Goal: Feedback & Contribution: Contribute content

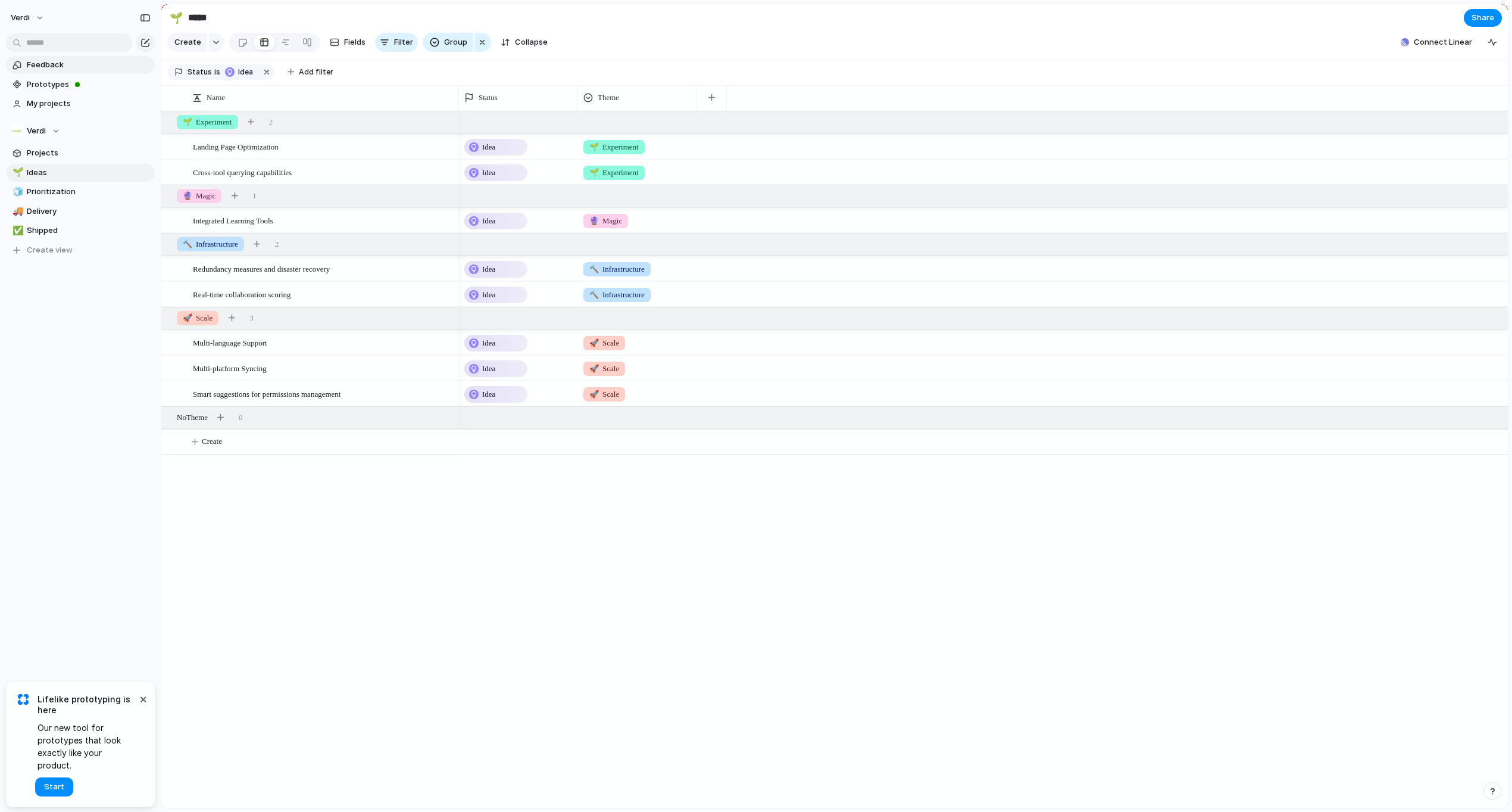
click at [59, 59] on span "Feedback" at bounding box center [89, 65] width 124 height 12
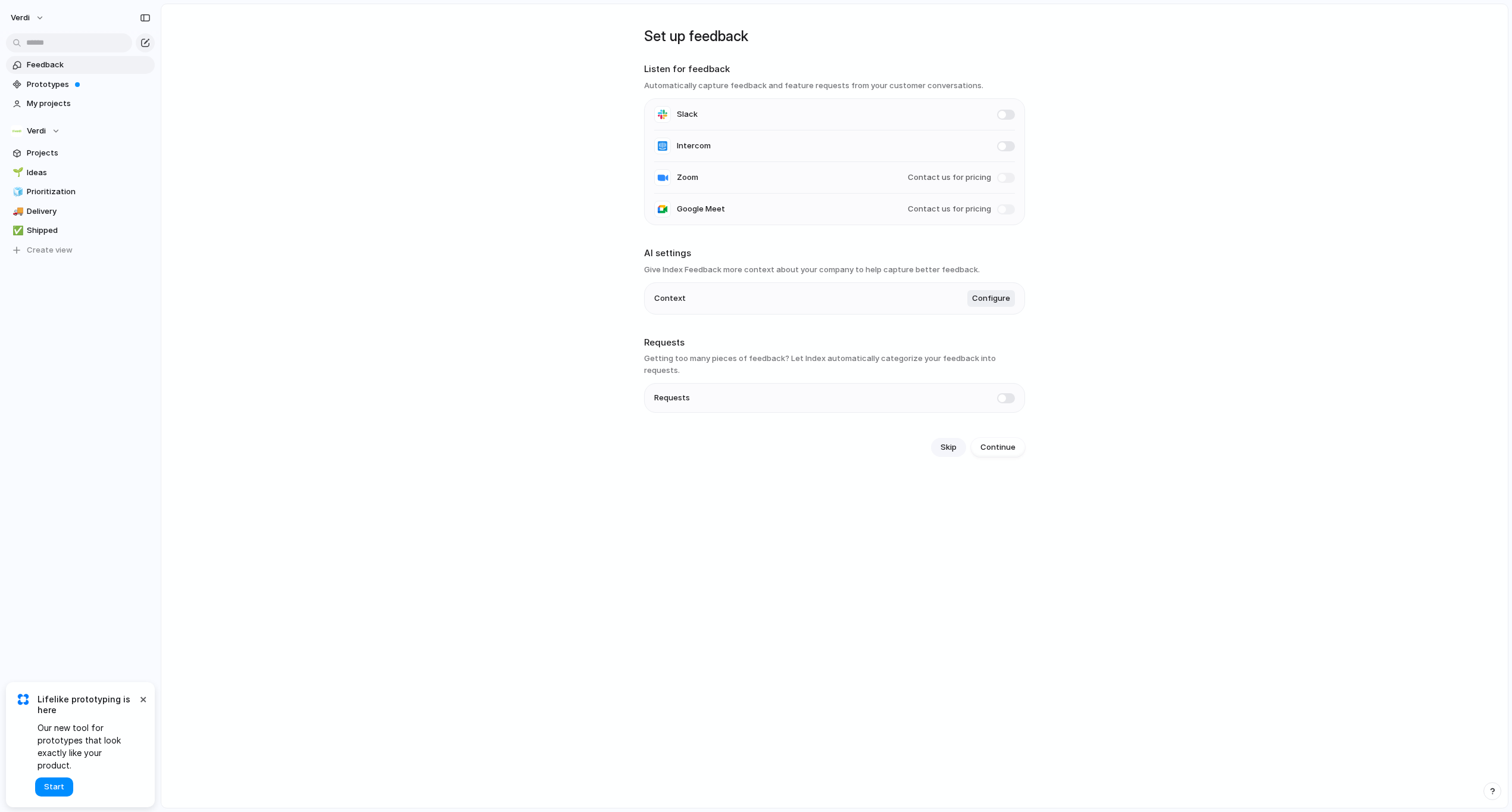
click at [951, 441] on span "Skip" at bounding box center [948, 447] width 16 height 12
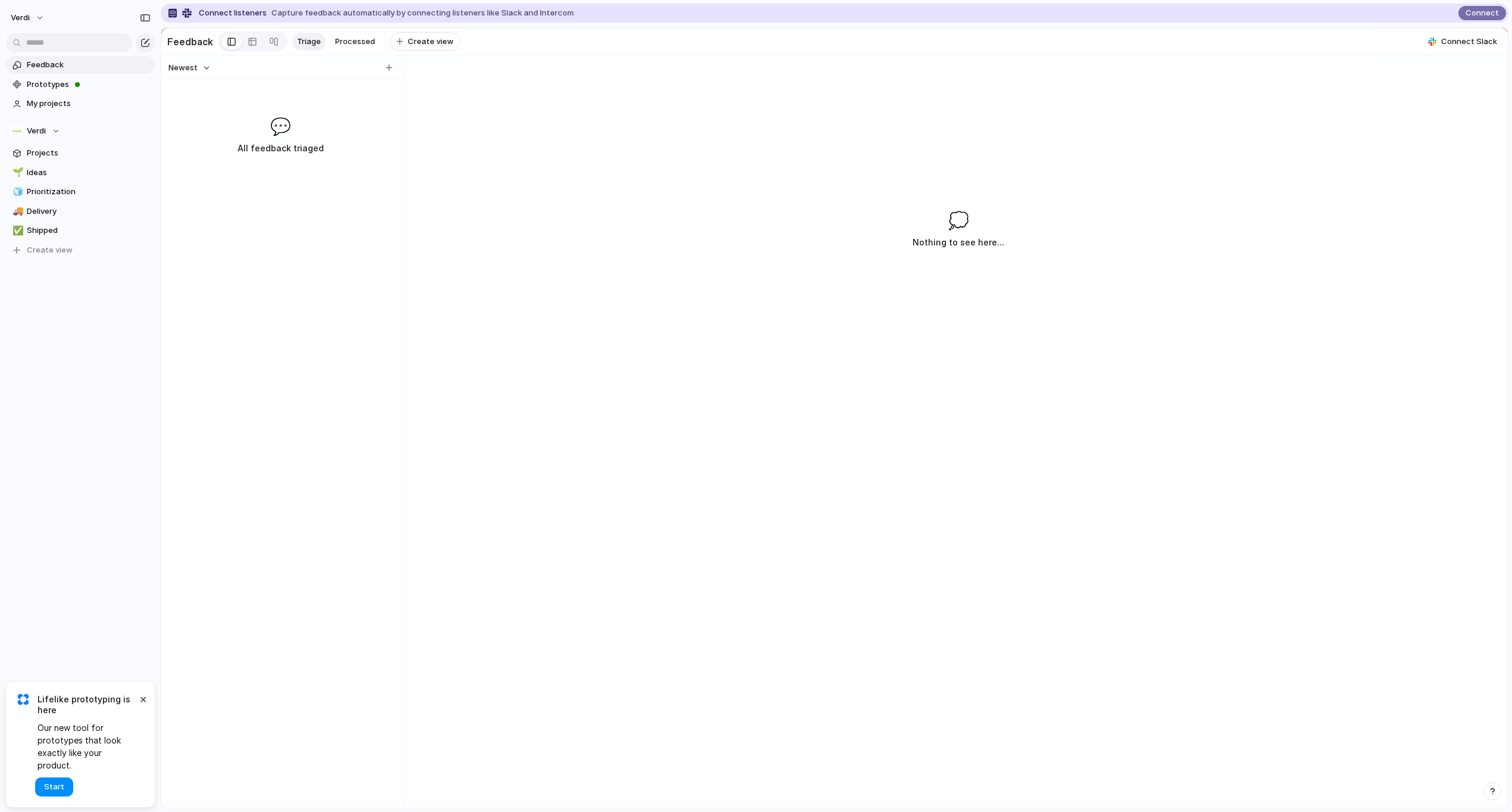
click at [275, 131] on span "💬" at bounding box center [280, 126] width 21 height 25
click at [389, 71] on div "button" at bounding box center [389, 67] width 7 height 7
type input "****"
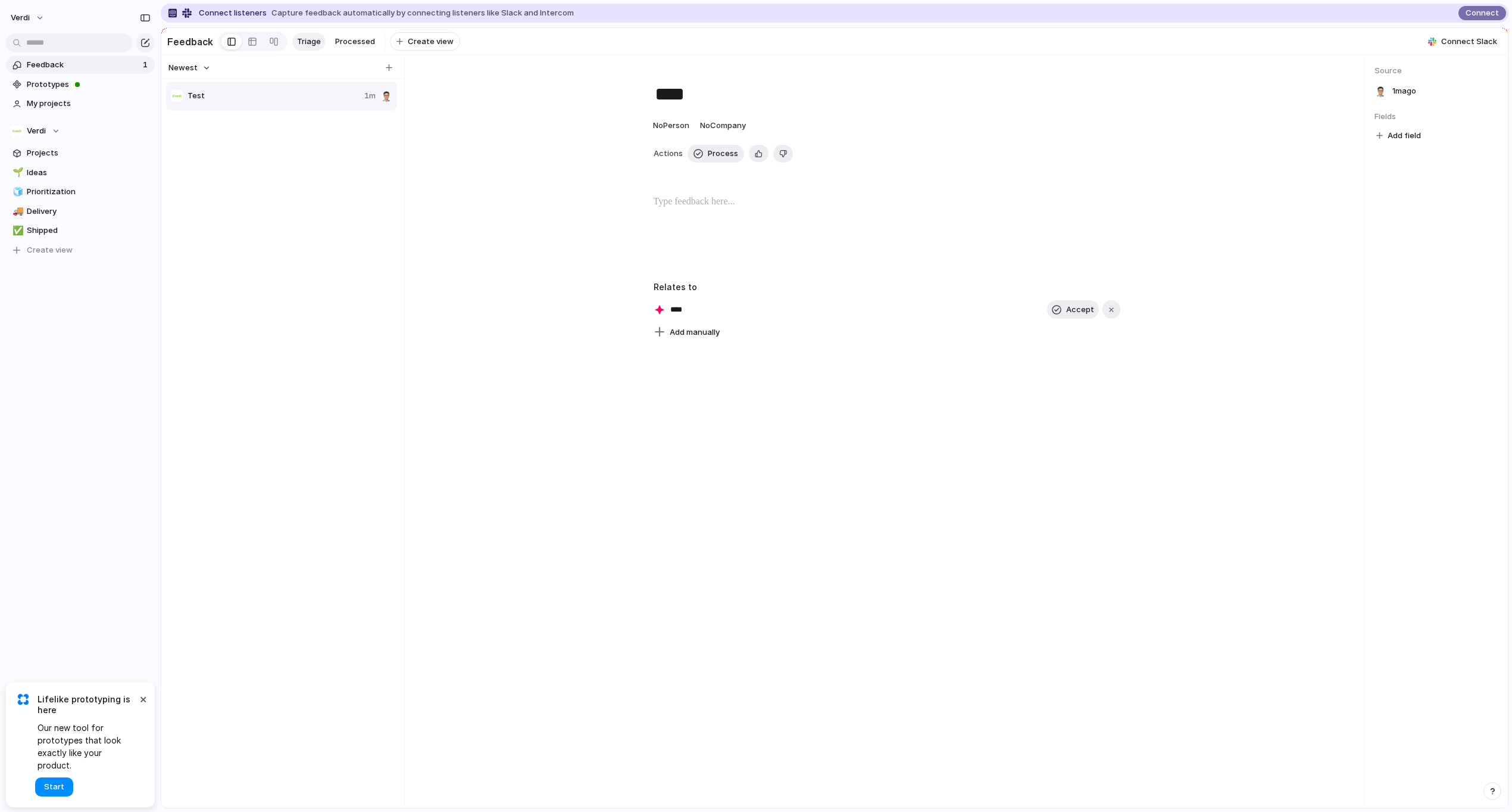
click at [742, 209] on p at bounding box center [887, 202] width 467 height 14
click at [90, 66] on span "Feedback" at bounding box center [83, 65] width 113 height 12
click at [145, 45] on div "button" at bounding box center [146, 43] width 10 height 10
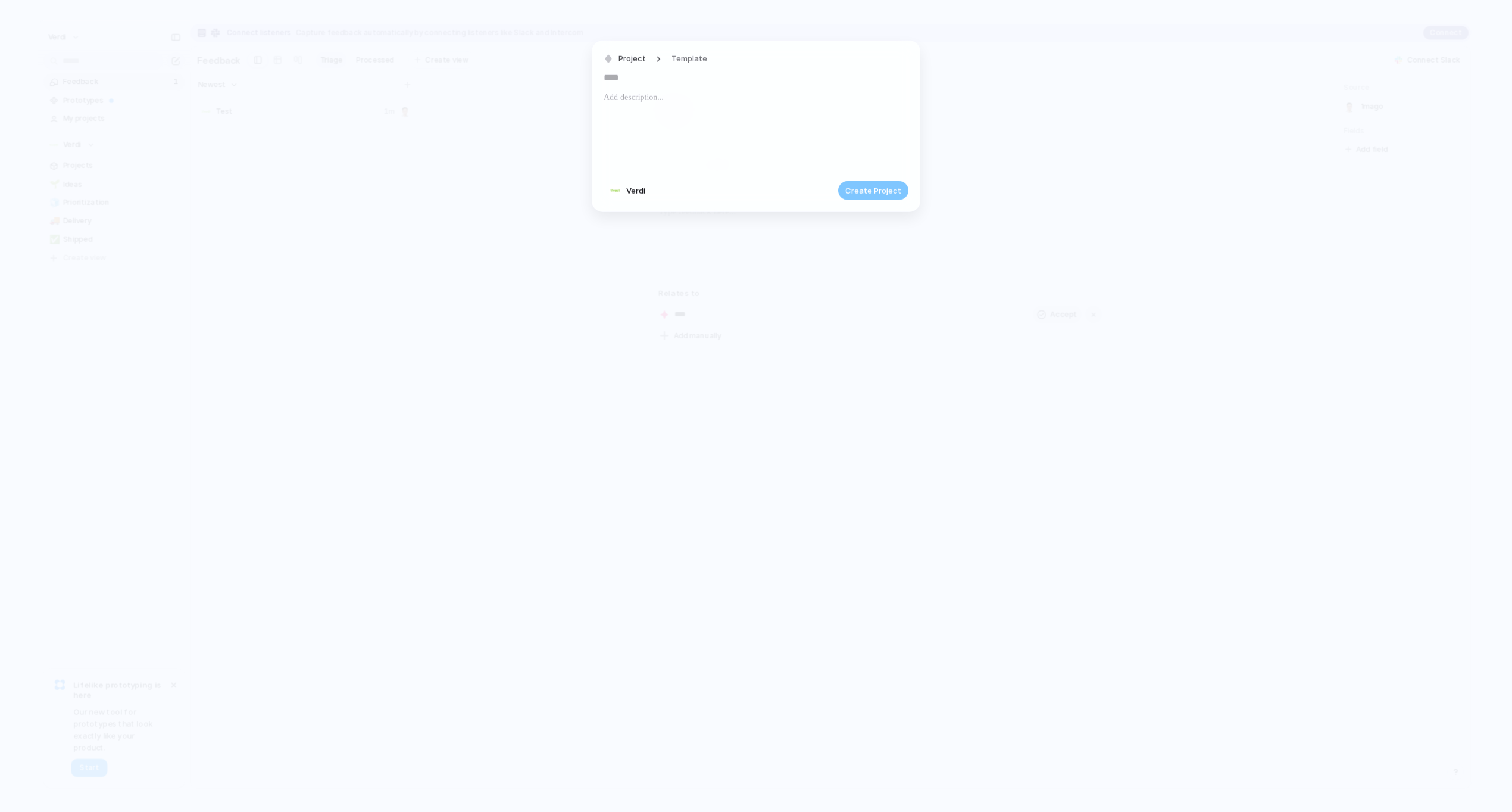
click at [658, 99] on p at bounding box center [756, 98] width 305 height 14
click at [639, 59] on span "Project" at bounding box center [631, 59] width 27 height 12
click at [486, 218] on div "Goal Program Initiative Launch Project Customize" at bounding box center [756, 406] width 1512 height 812
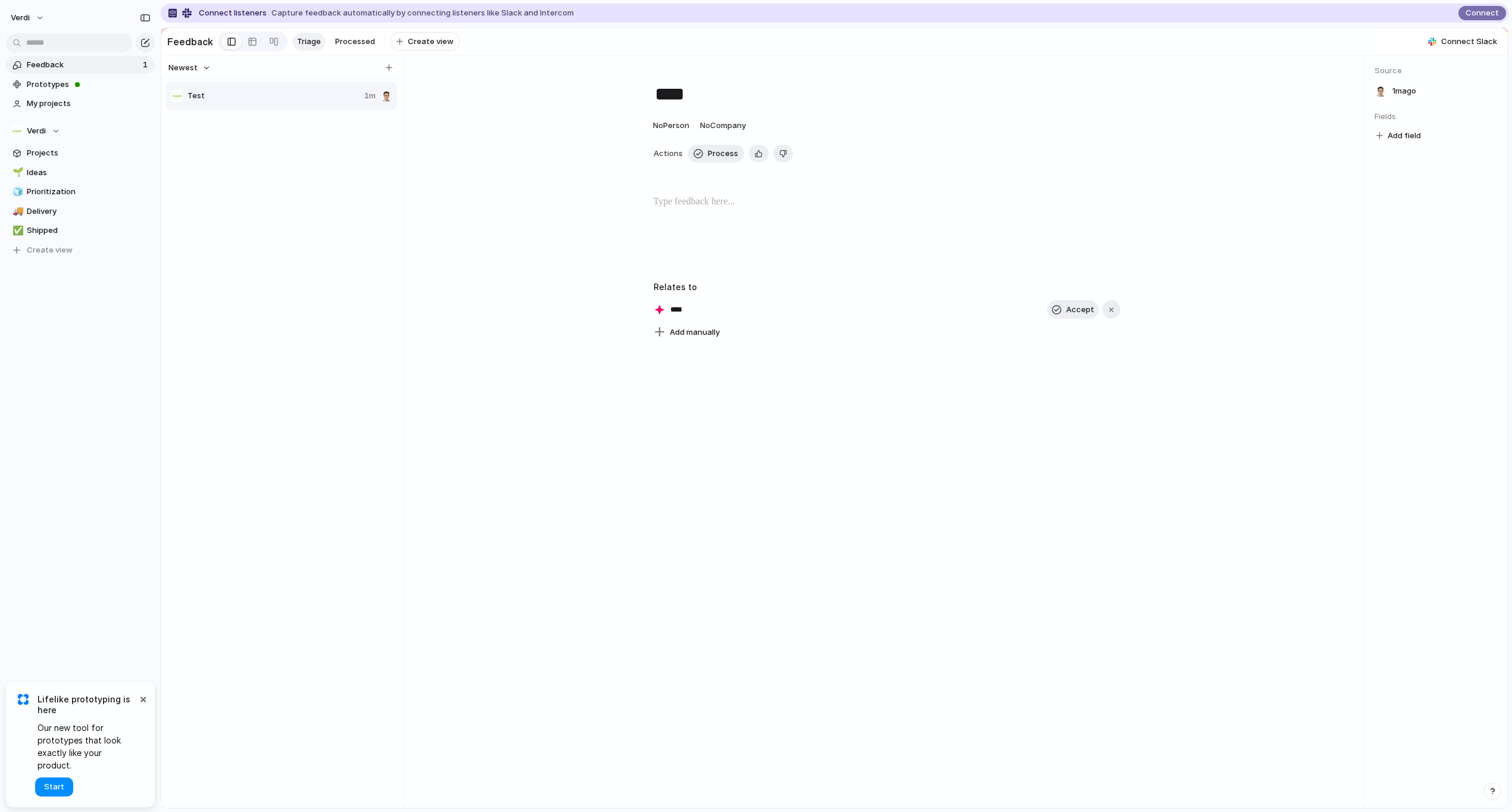
click at [195, 44] on h2 "Feedback" at bounding box center [190, 42] width 46 height 14
click at [367, 102] on span "1m" at bounding box center [369, 96] width 11 height 12
click at [404, 137] on span "Delete" at bounding box center [414, 139] width 25 height 12
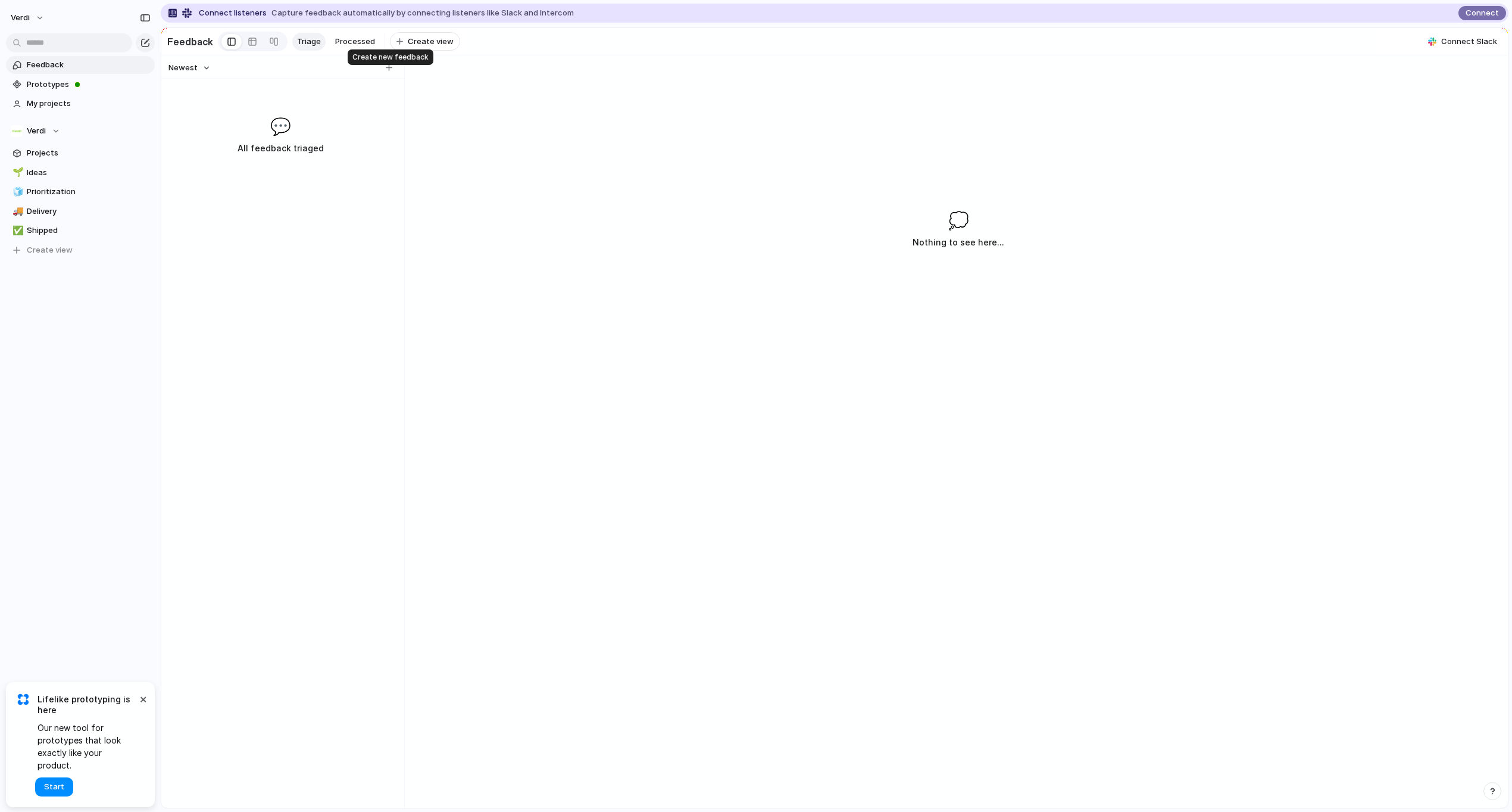
click at [388, 67] on div "Newest" at bounding box center [280, 68] width 233 height 16
click at [388, 71] on div "button" at bounding box center [389, 67] width 7 height 7
click at [308, 99] on input "text" at bounding box center [273, 97] width 173 height 12
type input "****"
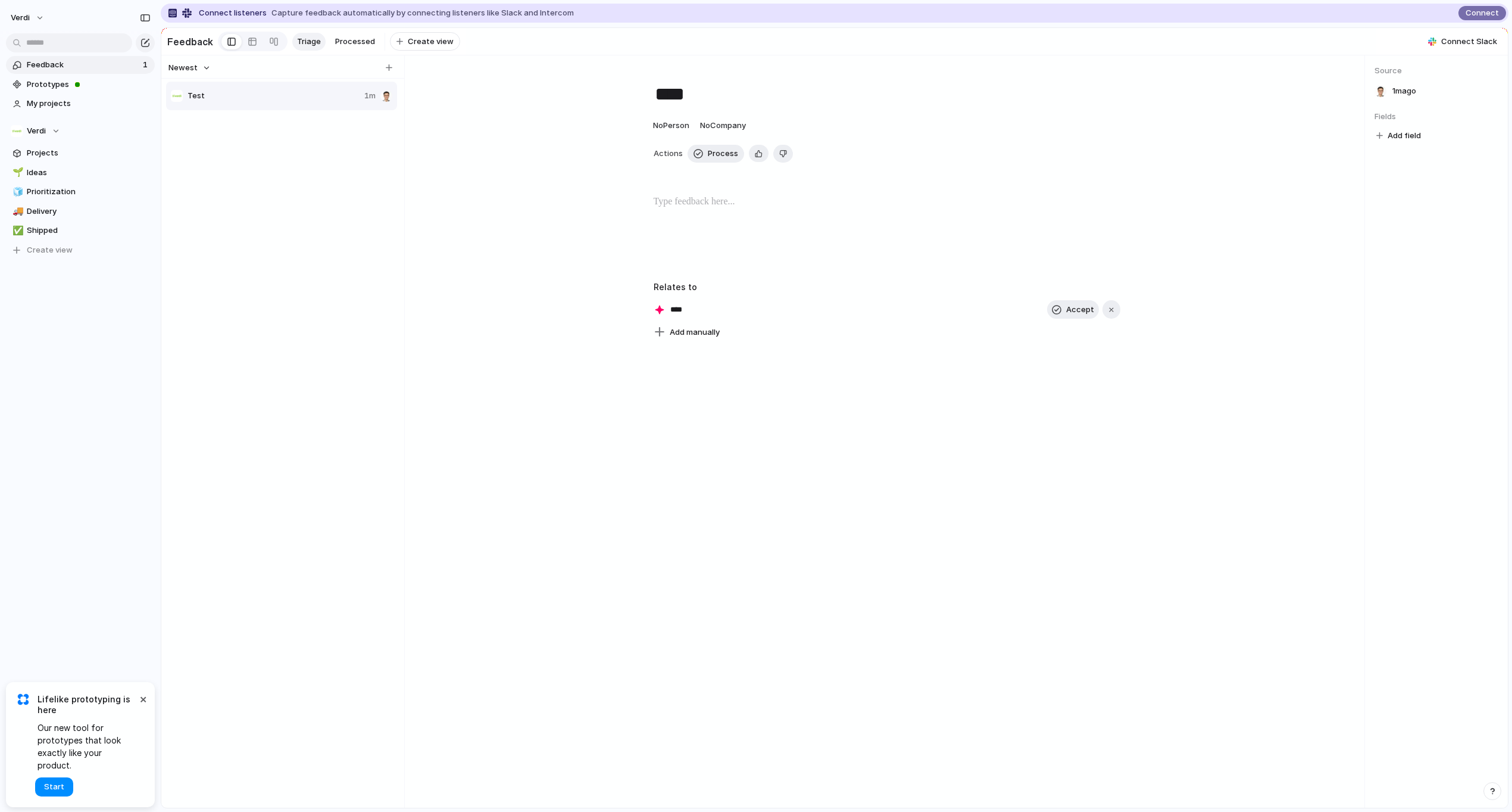
click at [1413, 142] on span "Add field" at bounding box center [1404, 136] width 33 height 12
drag, startPoint x: 1021, startPoint y: 190, endPoint x: 908, endPoint y: 214, distance: 115.5
click at [1021, 190] on div "No results found" at bounding box center [756, 406] width 1512 height 812
click at [870, 217] on div at bounding box center [887, 232] width 908 height 76
click at [732, 205] on p at bounding box center [887, 202] width 467 height 14
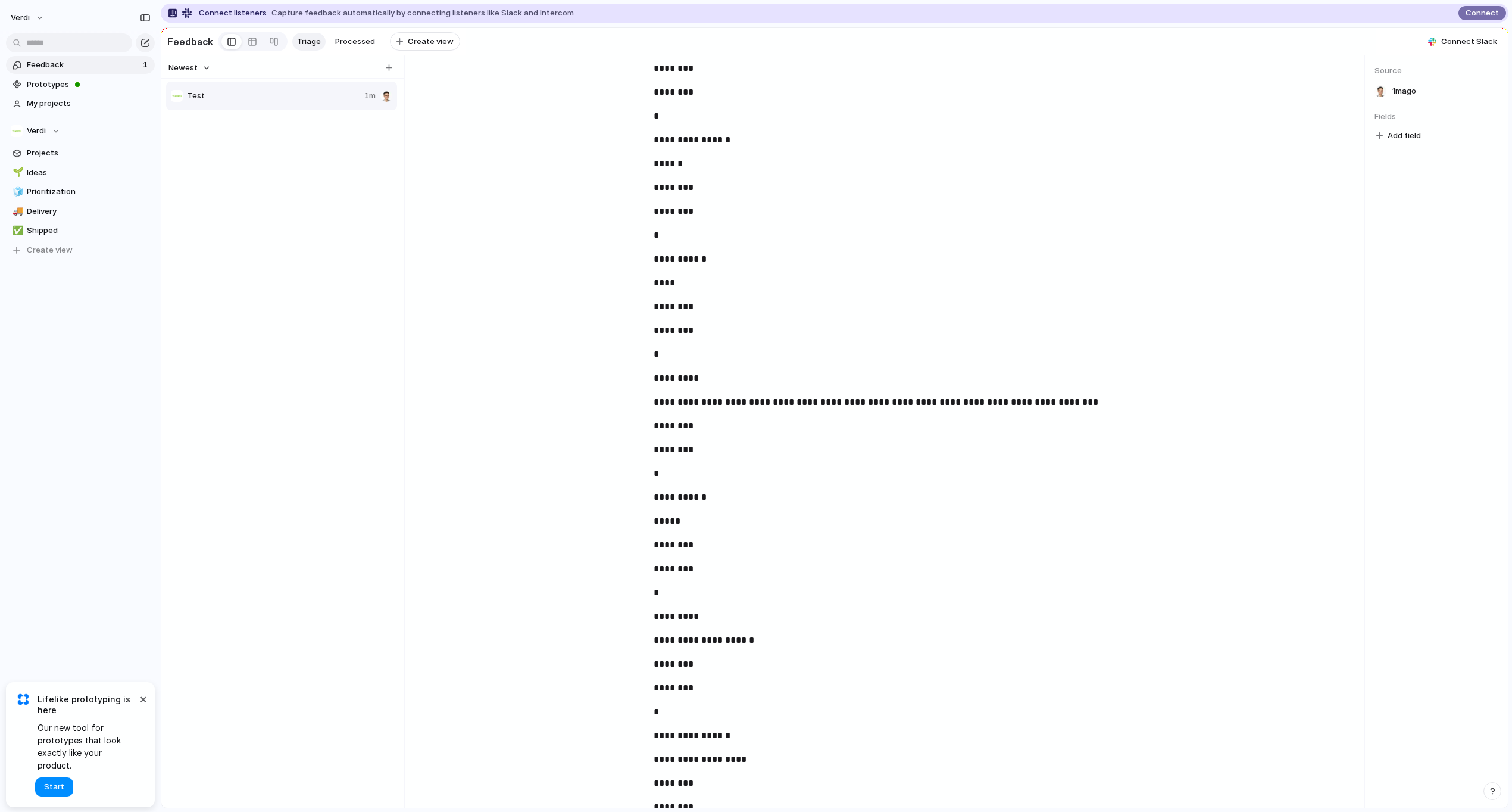
scroll to position [182442, 0]
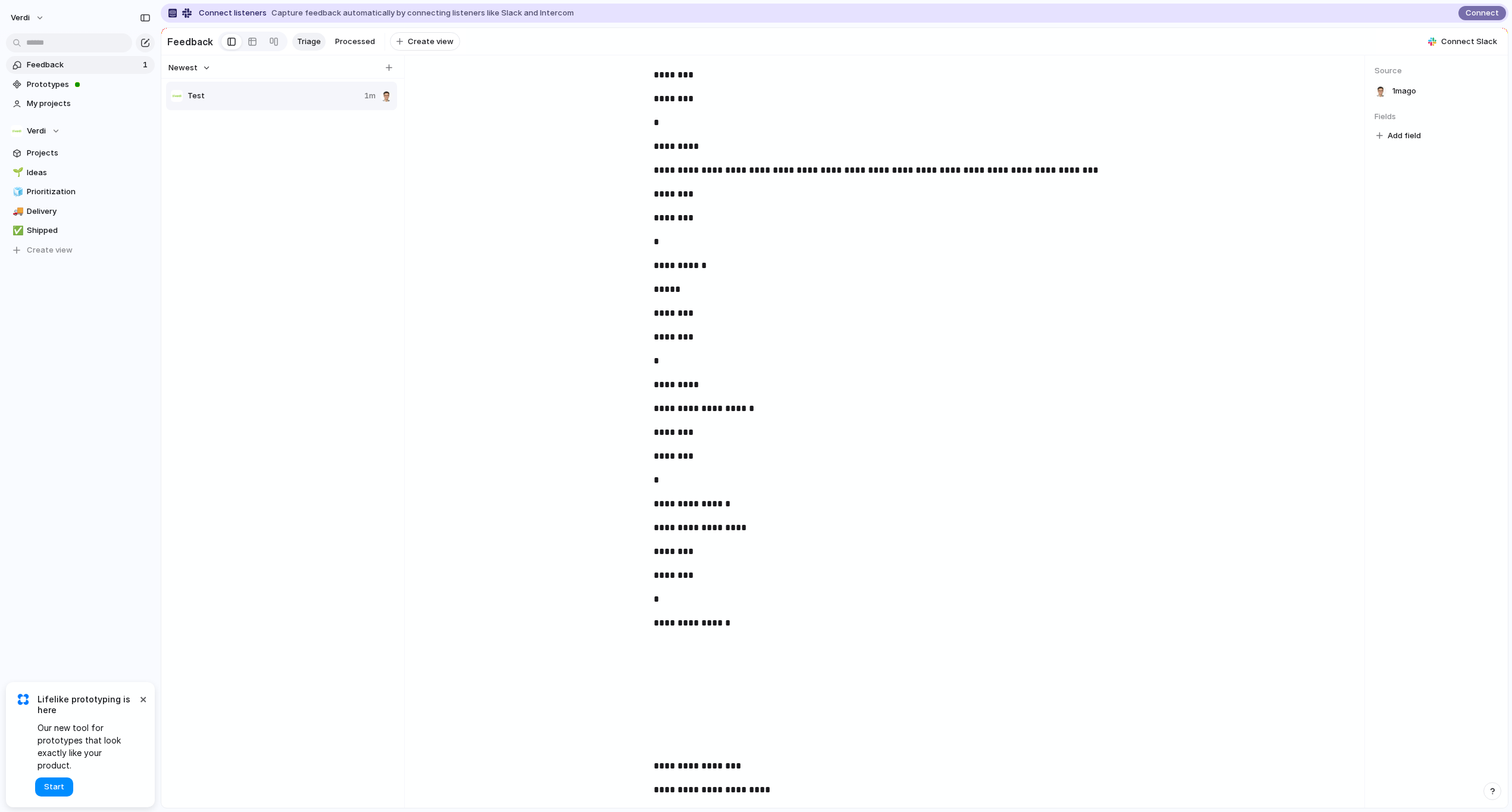
click at [699, 682] on div "**********" at bounding box center [887, 432] width 955 height 752
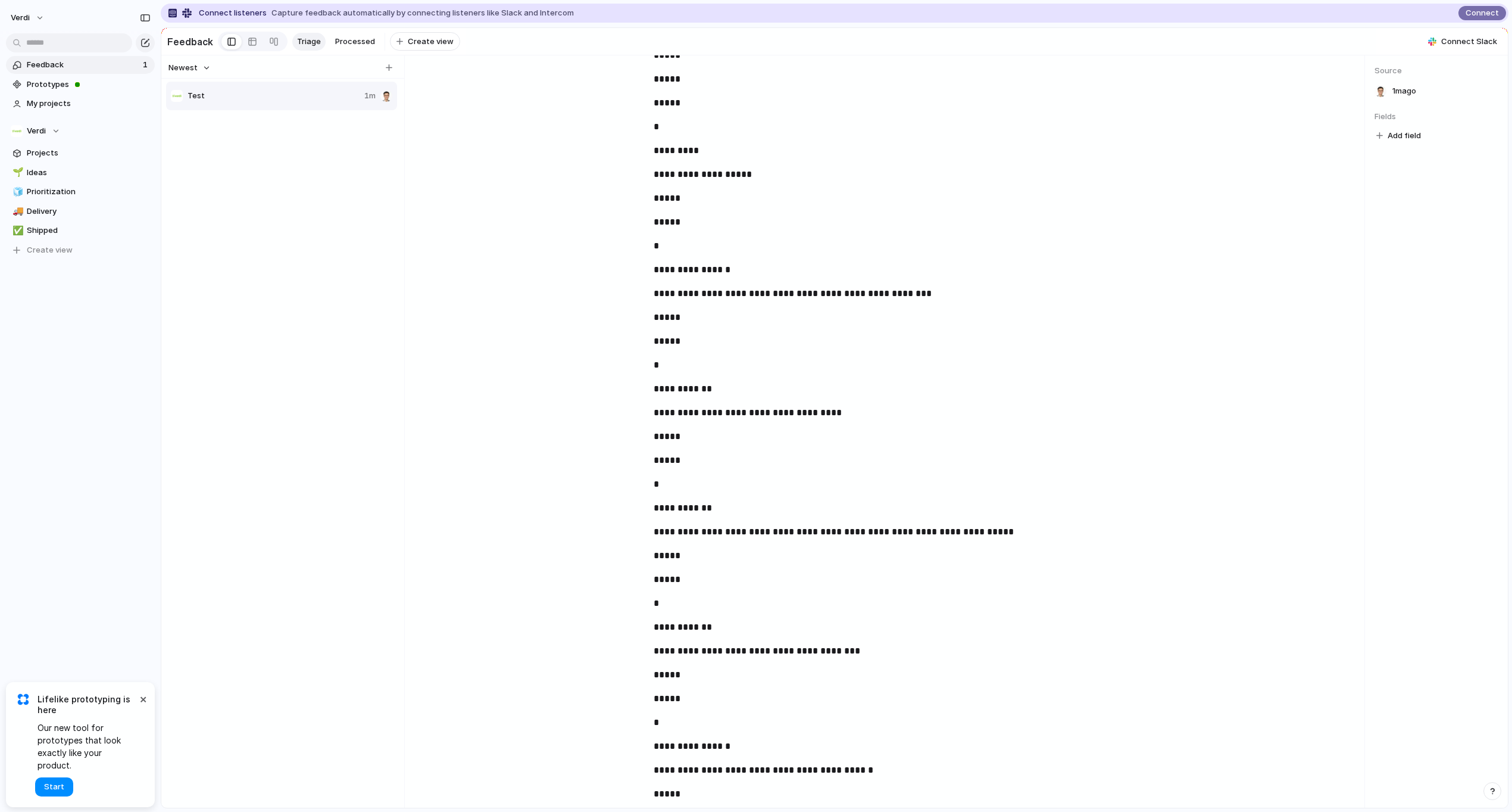
scroll to position [0, 0]
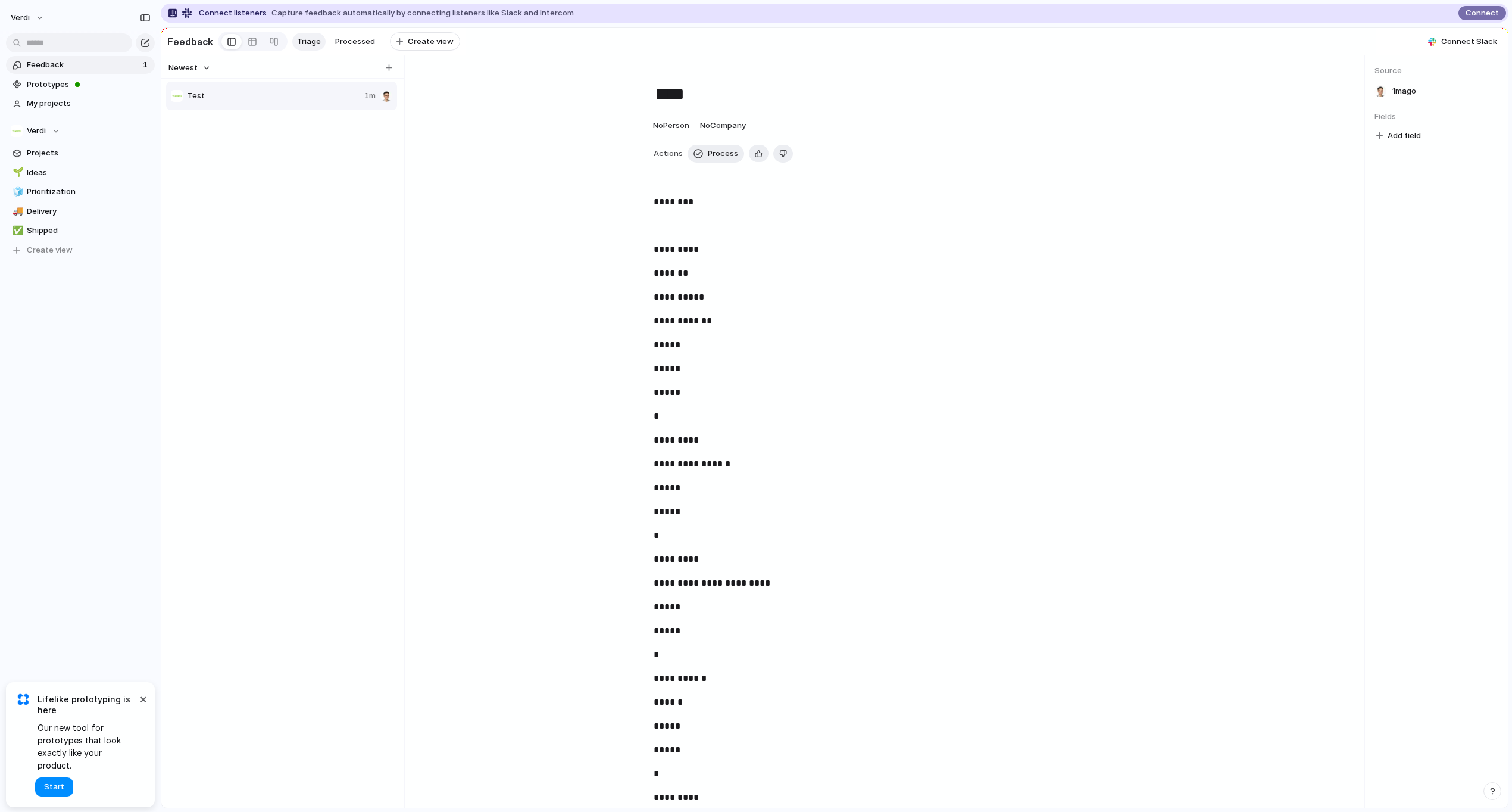
drag, startPoint x: 890, startPoint y: 339, endPoint x: 750, endPoint y: 333, distance: 140.1
click at [256, 109] on div "Test 1m" at bounding box center [282, 96] width 231 height 29
drag, startPoint x: 736, startPoint y: 331, endPoint x: 636, endPoint y: 326, distance: 100.1
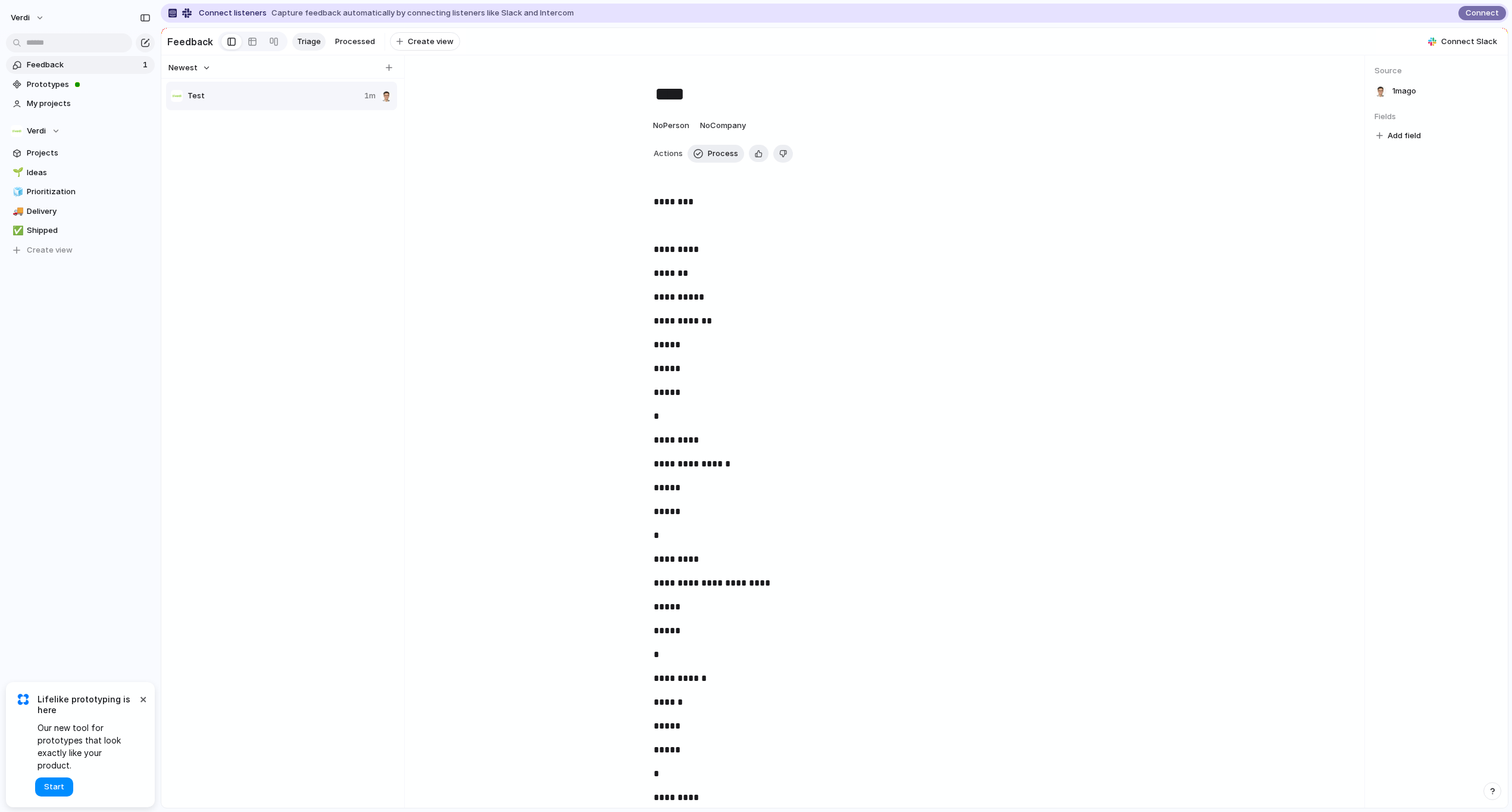
click at [918, 369] on p "*****" at bounding box center [887, 368] width 467 height 14
click at [291, 247] on div "Test 1m" at bounding box center [283, 452] width 233 height 742
click at [87, 81] on span "Prototypes" at bounding box center [89, 85] width 124 height 12
click at [72, 155] on span "Projects" at bounding box center [89, 153] width 124 height 12
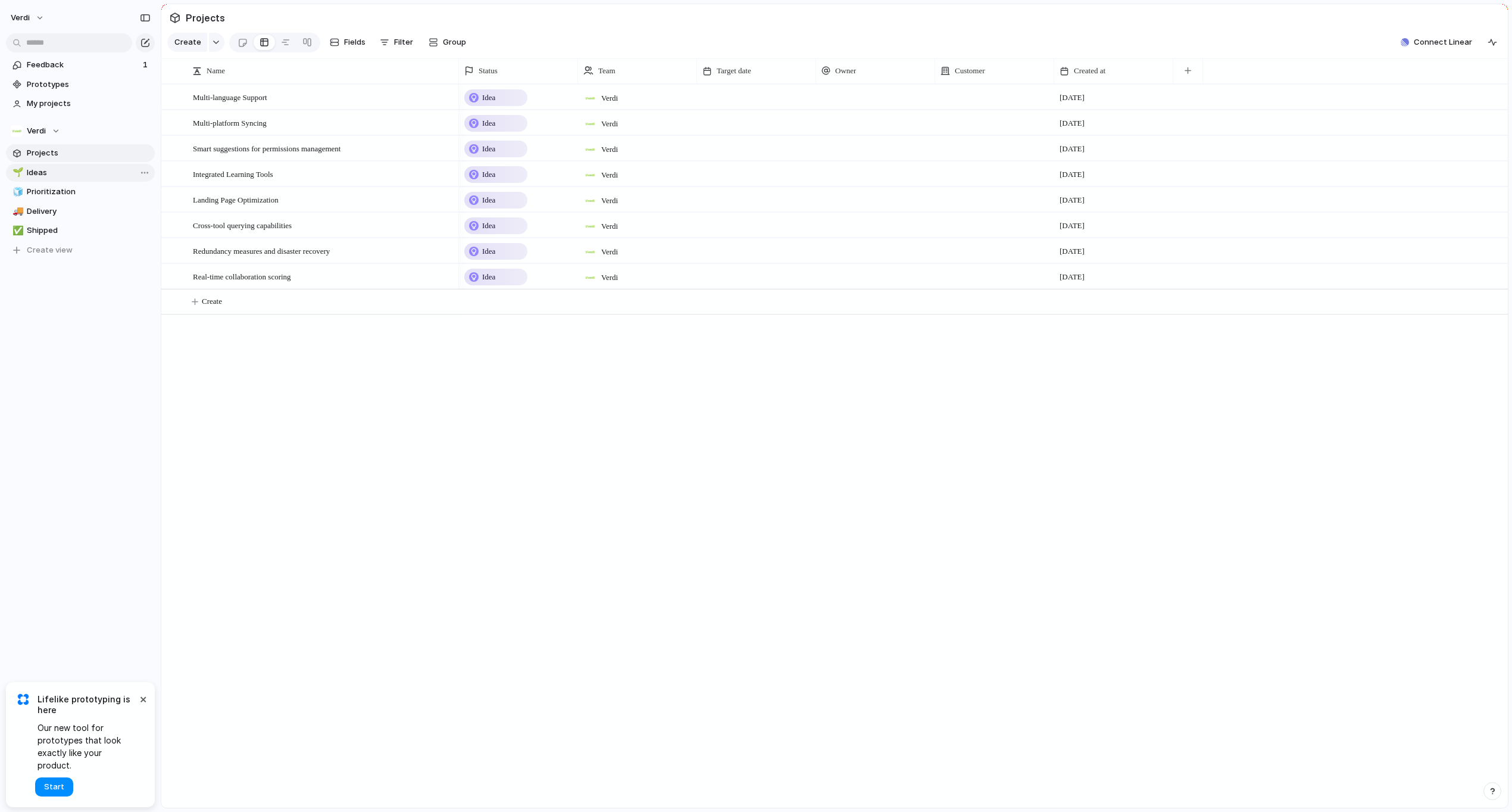
click at [60, 180] on link "🌱 Ideas" at bounding box center [80, 173] width 149 height 18
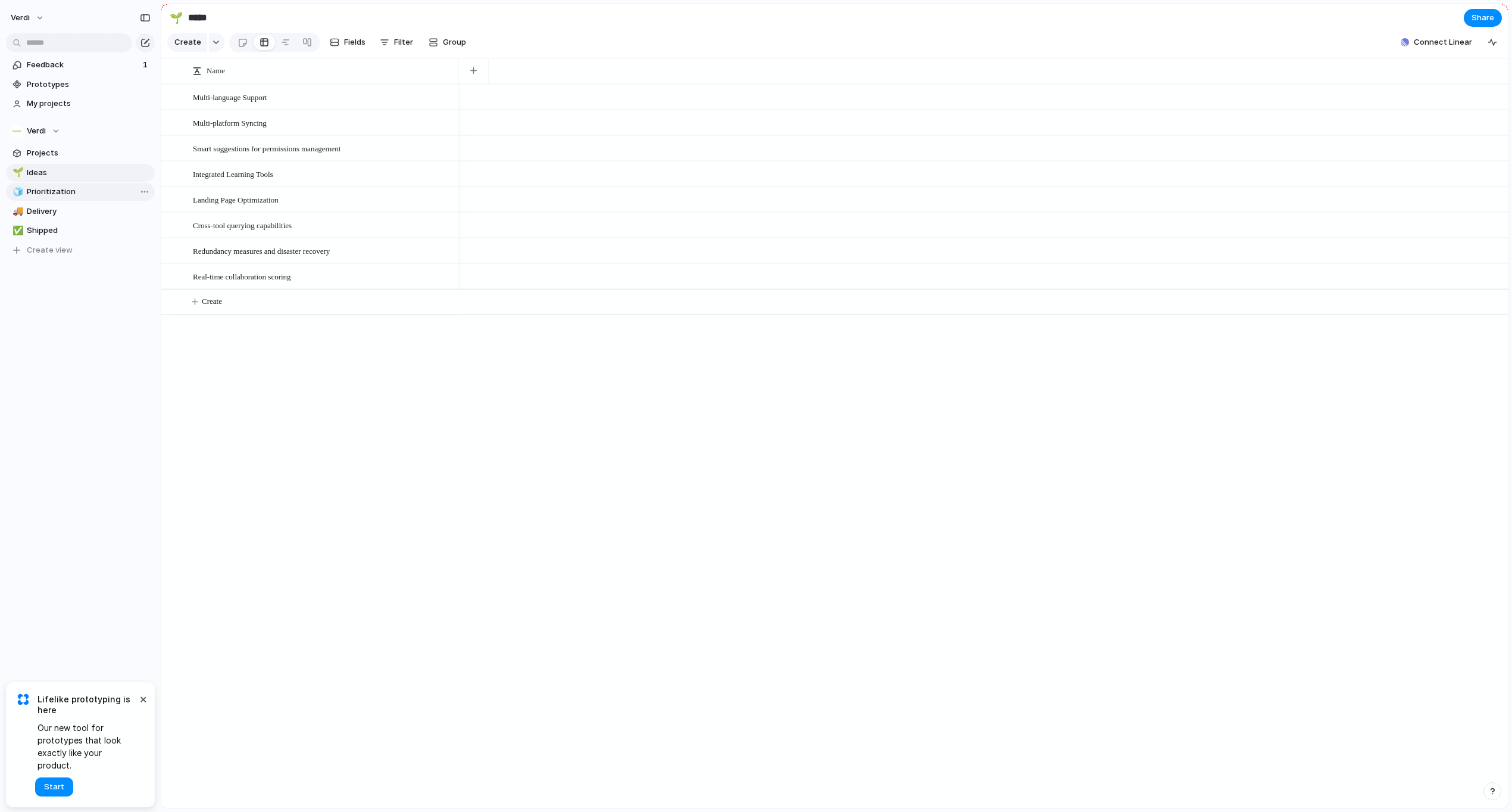
click at [65, 193] on span "Prioritization" at bounding box center [89, 192] width 124 height 12
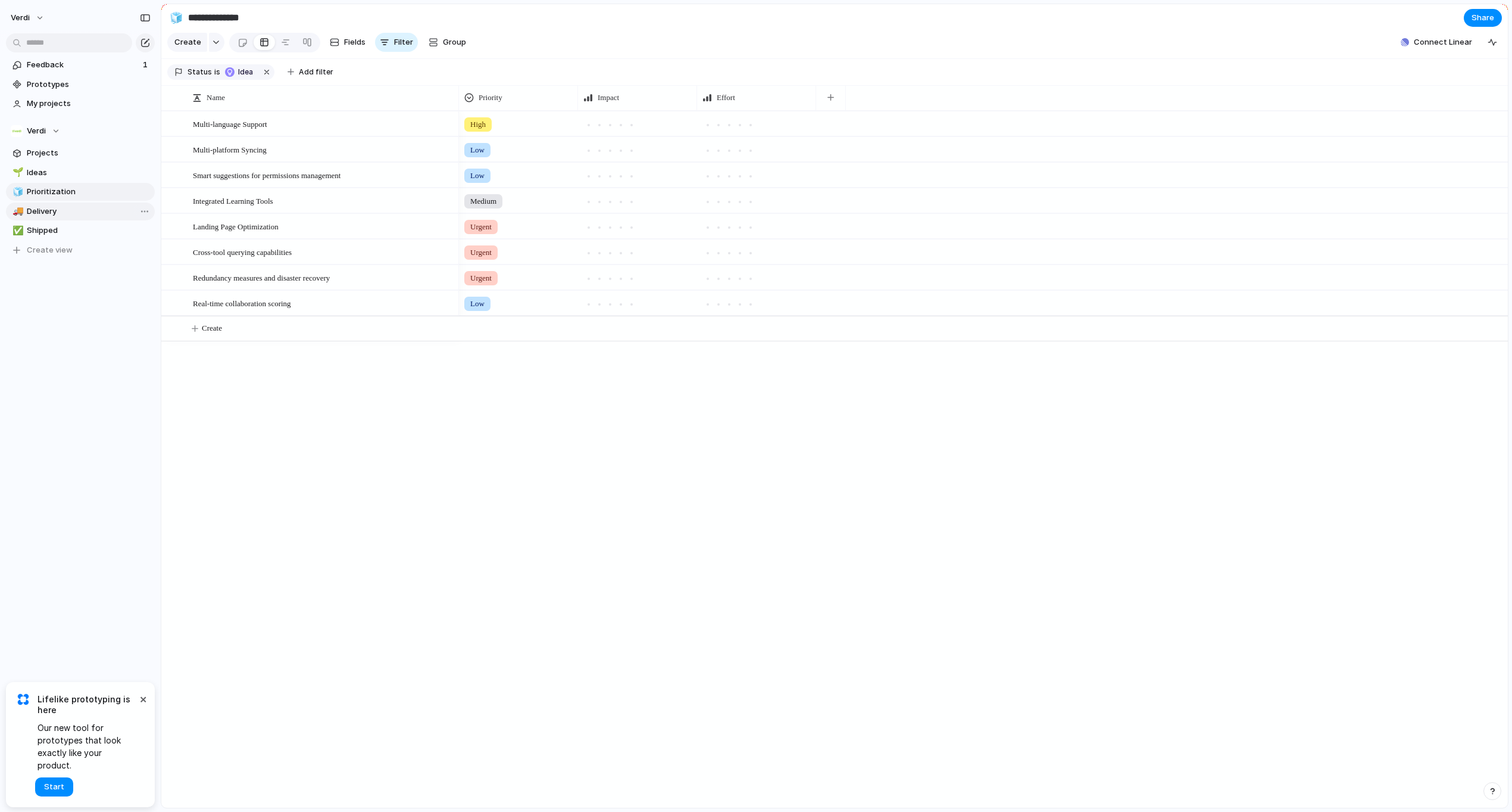
click at [64, 205] on span "Delivery" at bounding box center [89, 211] width 124 height 12
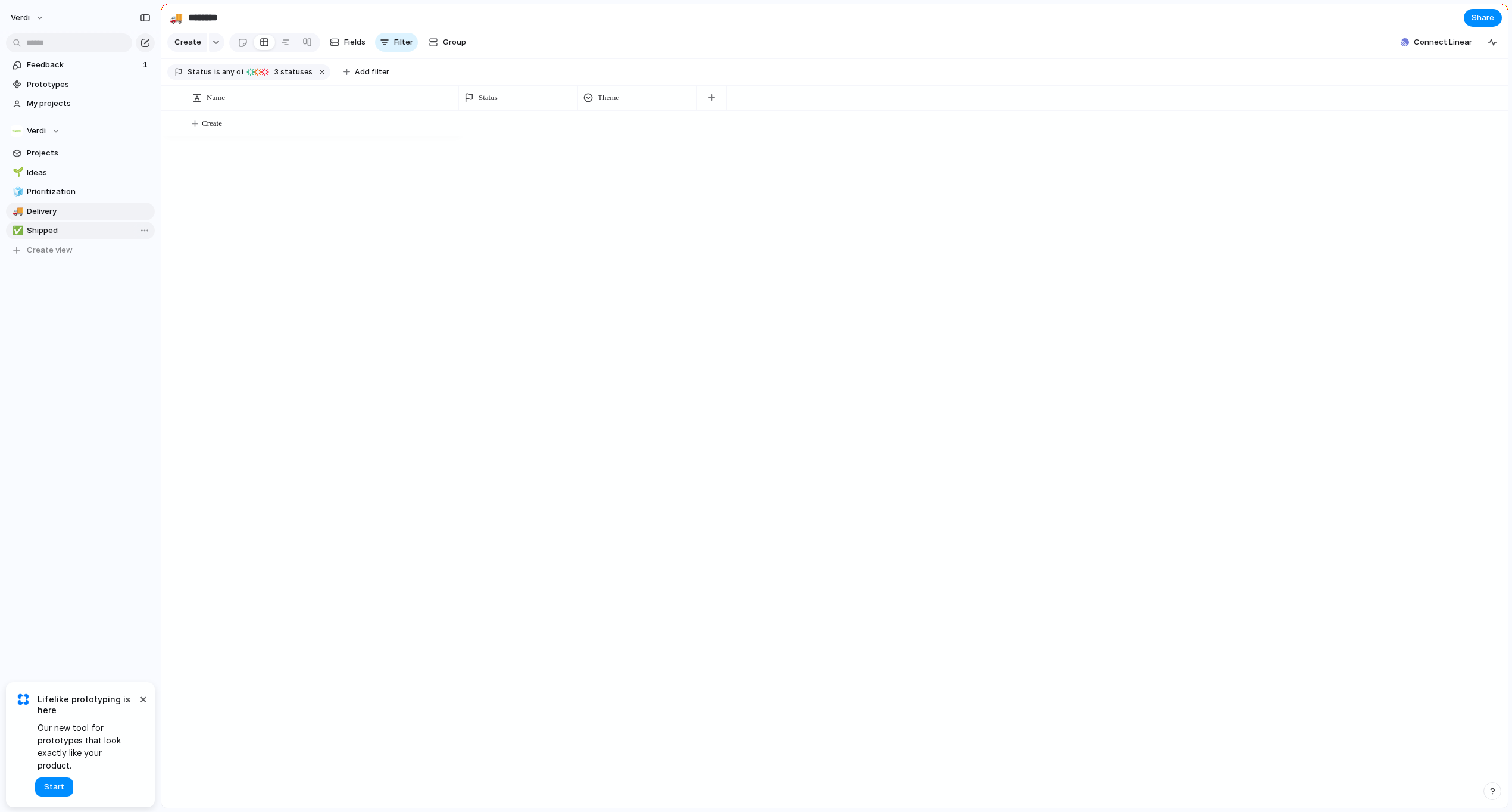
click at [63, 232] on span "Shipped" at bounding box center [89, 230] width 124 height 12
type input "*******"
click at [61, 101] on span "My projects" at bounding box center [89, 104] width 124 height 12
click at [61, 89] on span "Prototypes" at bounding box center [89, 85] width 124 height 12
